Goal: Task Accomplishment & Management: Manage account settings

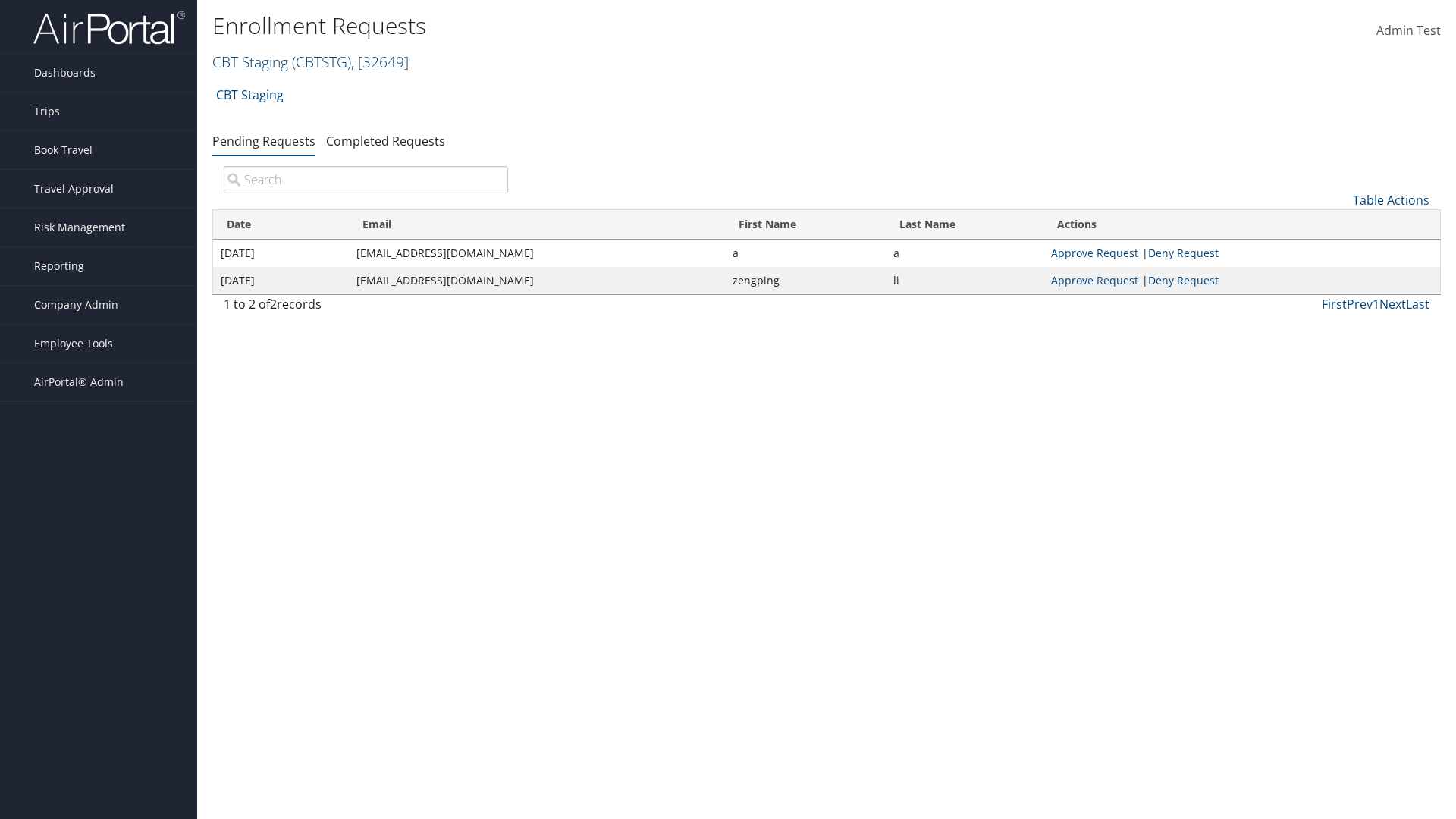
click at [251, 62] on link "CBT Staging ( CBTSTG ) , [ 32649 ]" at bounding box center [311, 62] width 197 height 20
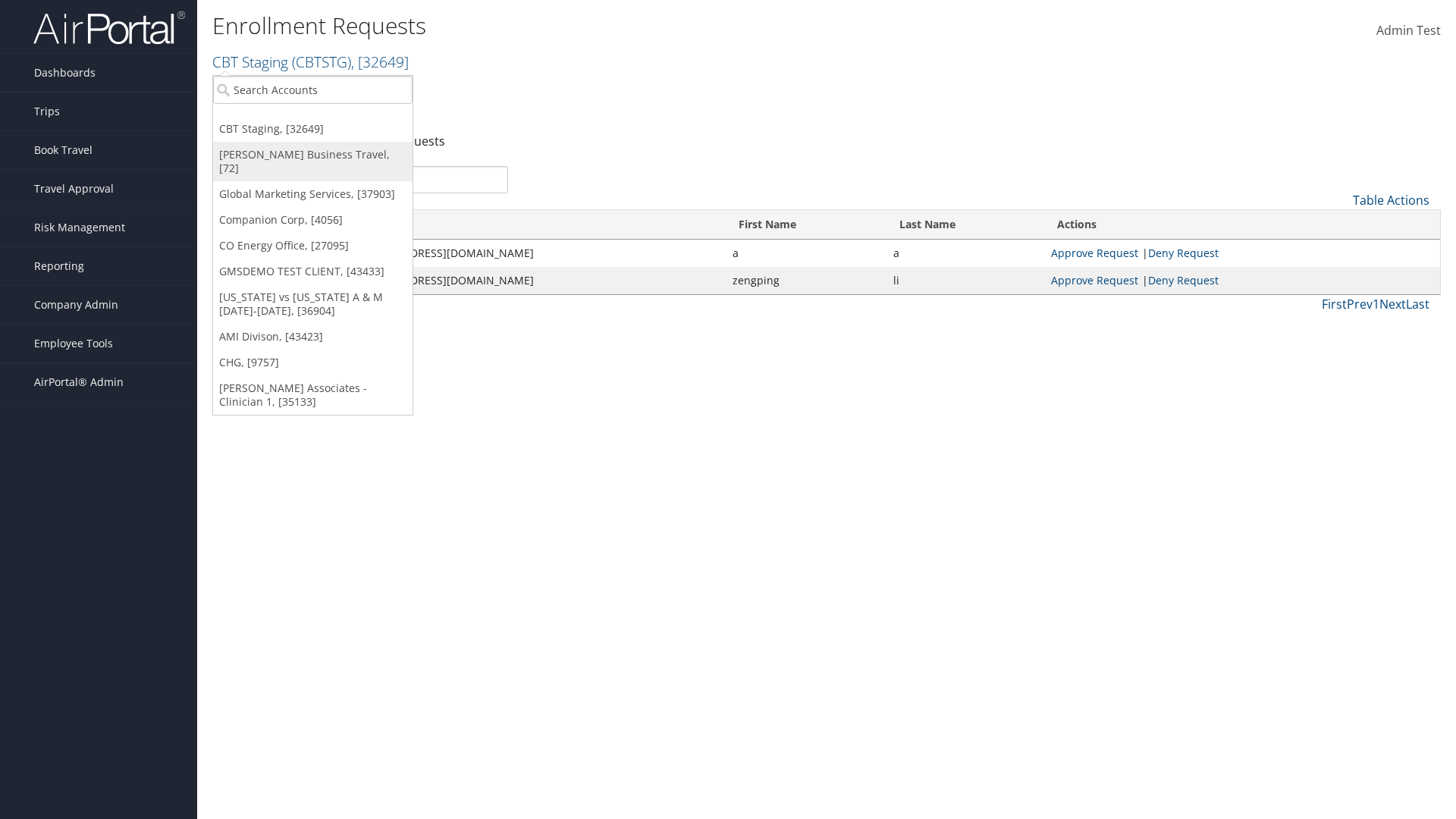
click at [313, 155] on link "[PERSON_NAME] Business Travel, [72]" at bounding box center [313, 161] width 200 height 40
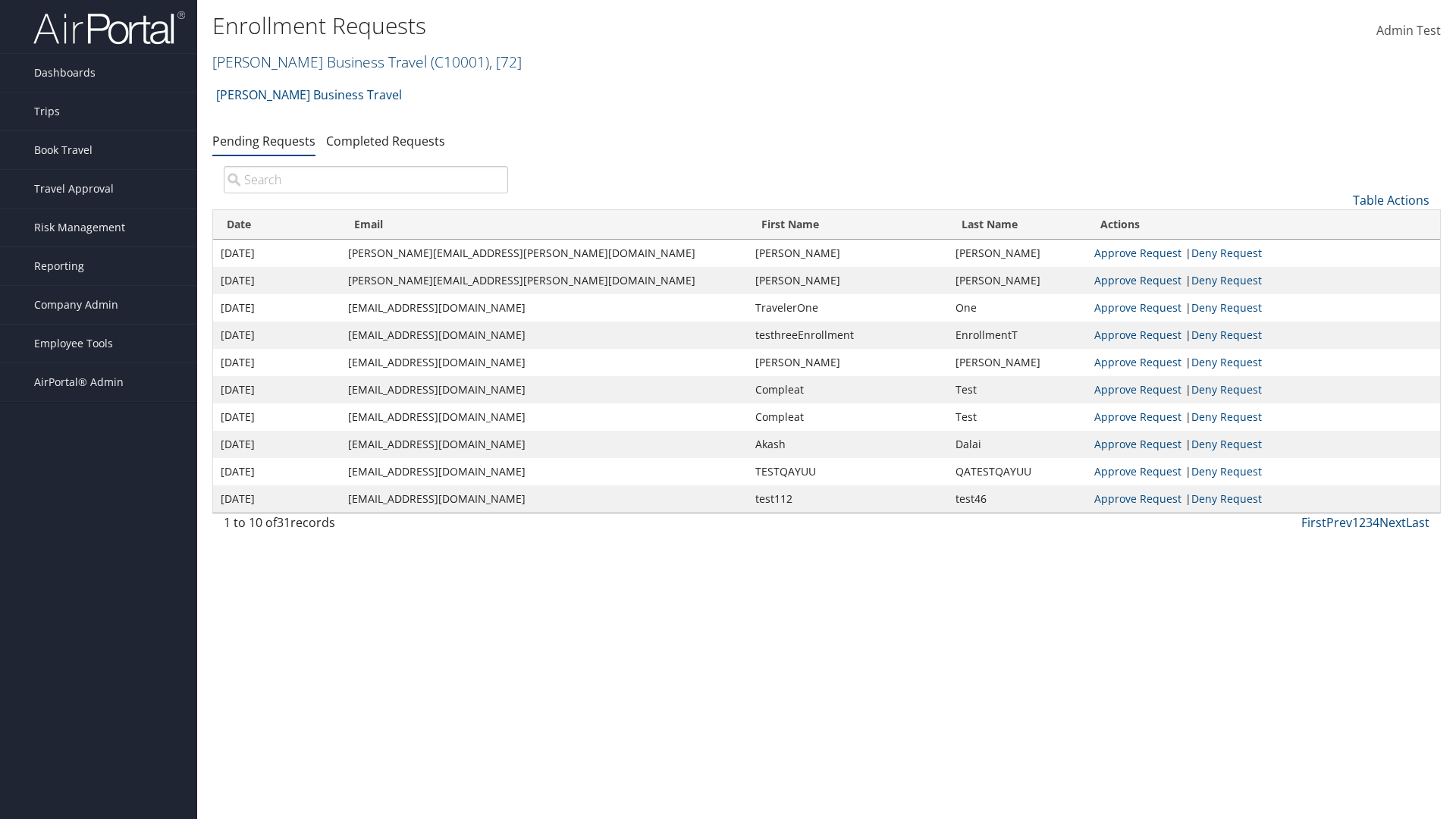
click at [313, 62] on link "Christopherson Business Travel ( C10001 ) , [ 72 ]" at bounding box center [367, 62] width 309 height 20
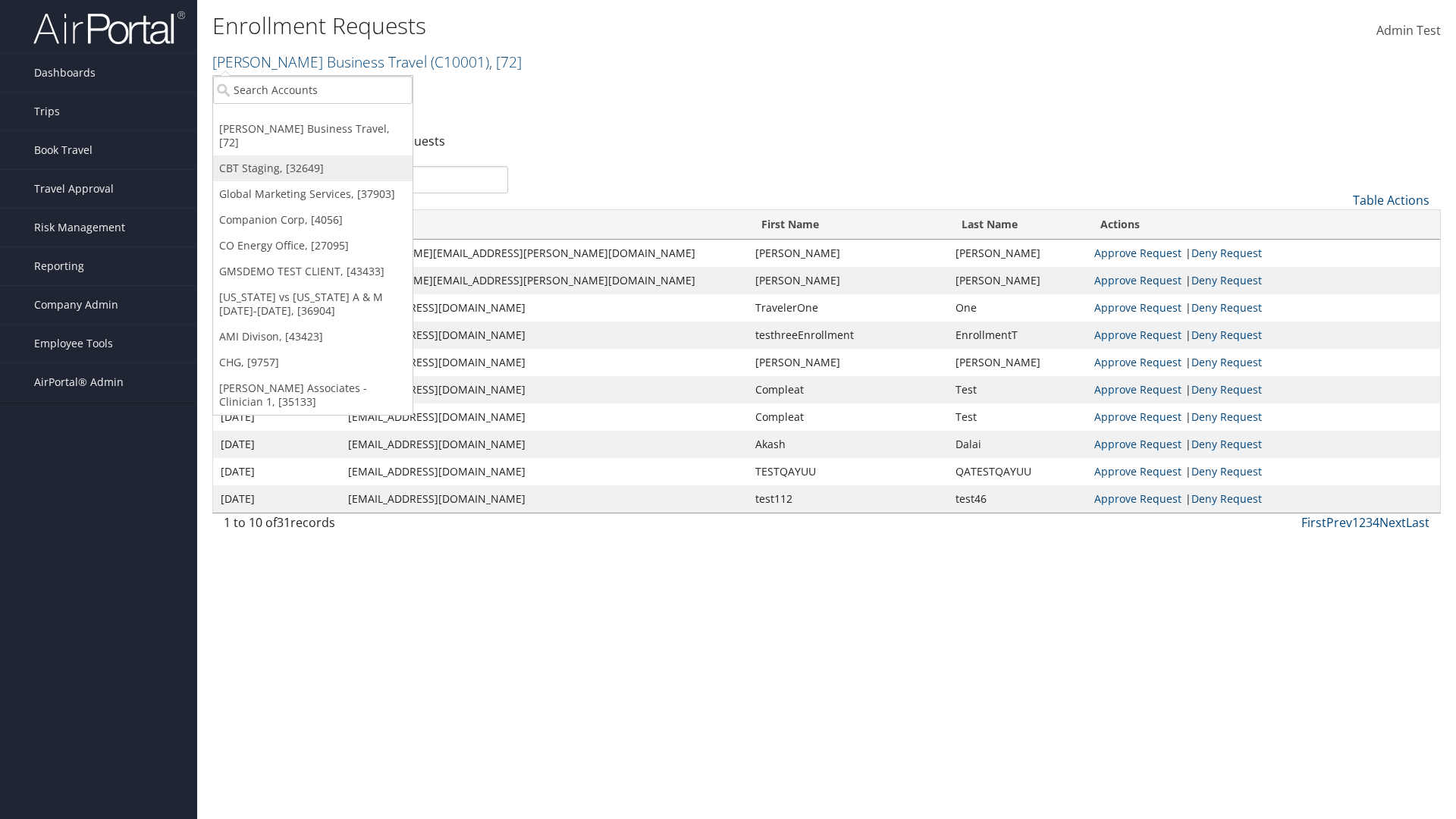
click at [313, 156] on link "CBT Staging, [32649]" at bounding box center [313, 169] width 200 height 25
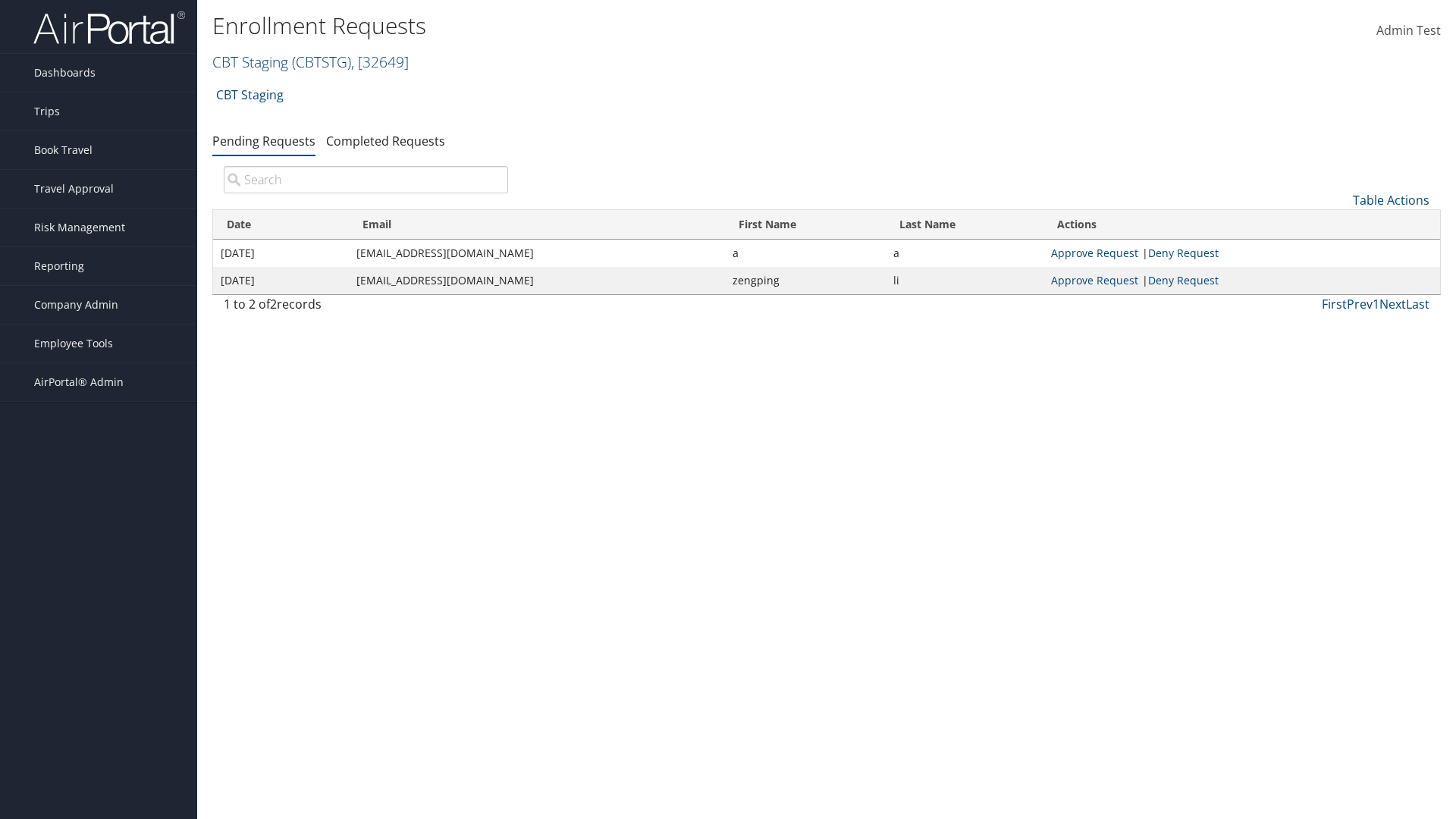
click at [251, 62] on link "CBT Staging ( CBTSTG ) , [ 32649 ]" at bounding box center [311, 62] width 197 height 20
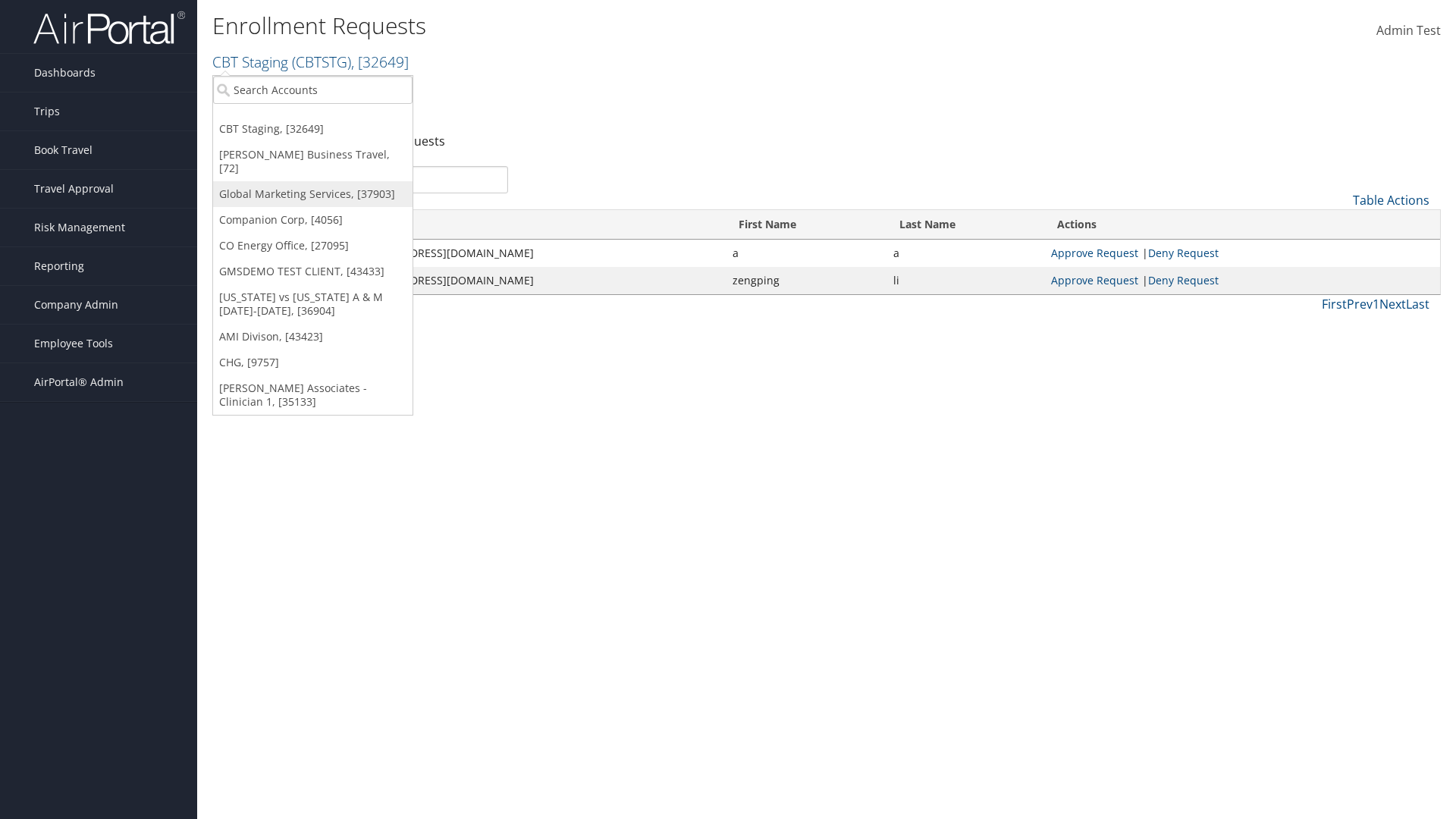
click at [313, 181] on link "Global Marketing Services, [37903]" at bounding box center [313, 194] width 200 height 25
